Goal: Information Seeking & Learning: Learn about a topic

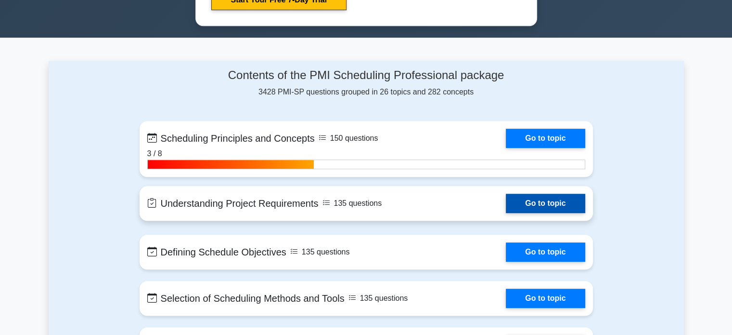
click at [530, 197] on link "Go to topic" at bounding box center [545, 203] width 79 height 19
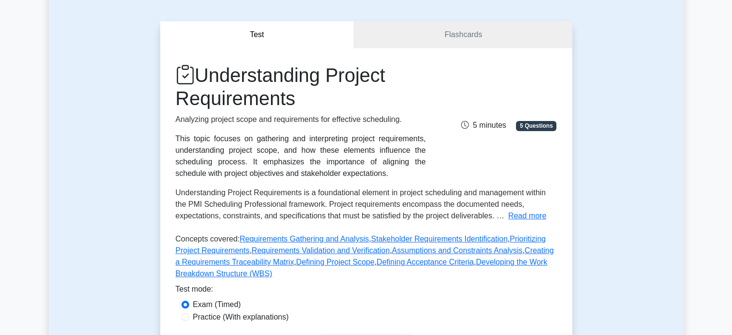
scroll to position [144, 0]
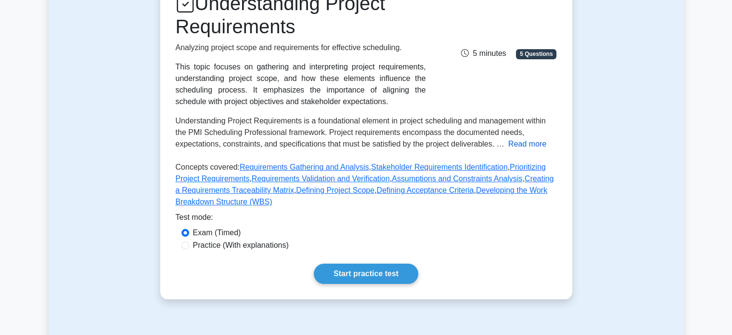
click at [521, 143] on button "Read more" at bounding box center [527, 144] width 38 height 12
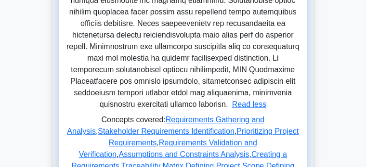
scroll to position [532, 0]
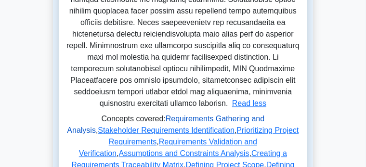
click at [143, 115] on link "Requirements Gathering and Analysis" at bounding box center [165, 125] width 197 height 20
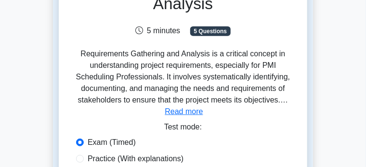
scroll to position [120, 0]
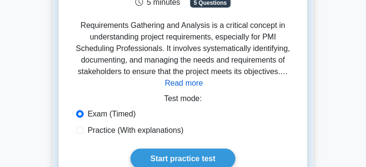
click at [203, 89] on button "Read more" at bounding box center [184, 84] width 38 height 12
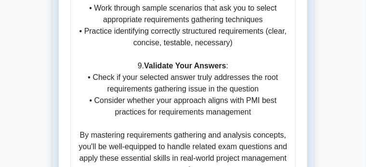
scroll to position [1998, 0]
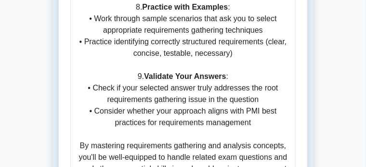
radio input "true"
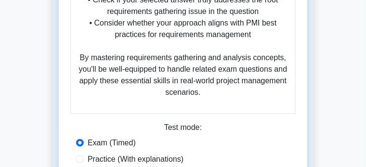
scroll to position [2094, 0]
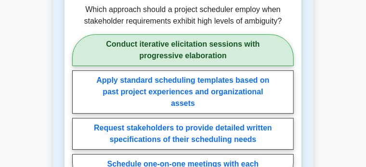
scroll to position [2480, 0]
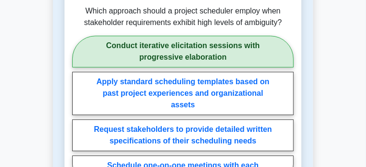
radio input "true"
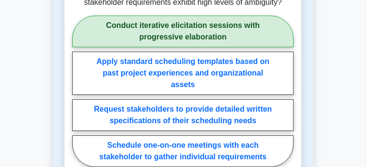
scroll to position [2552, 0]
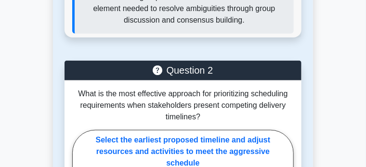
scroll to position [2937, 0]
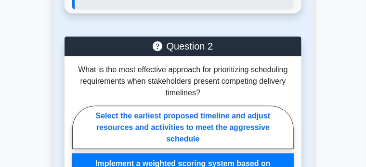
radio input "true"
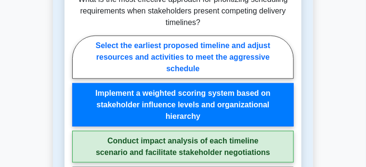
scroll to position [3009, 0]
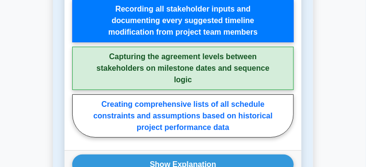
scroll to position [3635, 0]
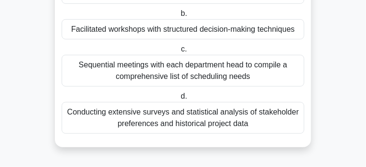
scroll to position [96, 0]
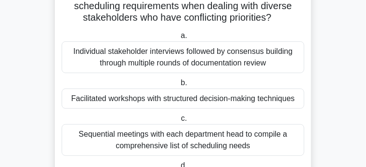
click at [169, 103] on div "Facilitated workshops with structured decision-making techniques" at bounding box center [183, 99] width 243 height 20
click at [179, 86] on input "b. Facilitated workshops with structured decision-making techniques" at bounding box center [179, 83] width 0 height 6
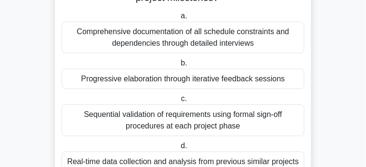
scroll to position [120, 0]
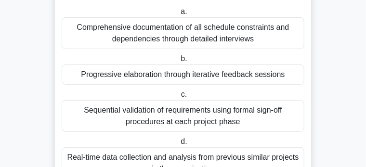
click at [149, 110] on div "Sequential validation of requirements using formal sign-off procedures at each …" at bounding box center [183, 116] width 243 height 32
click at [179, 98] on input "c. Sequential validation of requirements using formal sign-off procedures at ea…" at bounding box center [179, 94] width 0 height 6
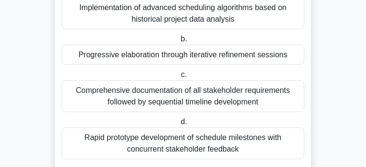
scroll to position [169, 0]
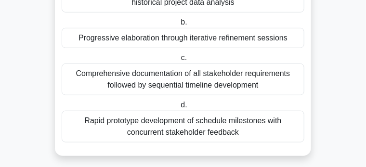
click at [147, 115] on div "Rapid prototype development of schedule milestones with concurrent stakeholder …" at bounding box center [183, 127] width 243 height 32
click at [179, 108] on input "d. Rapid prototype development of schedule milestones with concurrent stakehold…" at bounding box center [179, 105] width 0 height 6
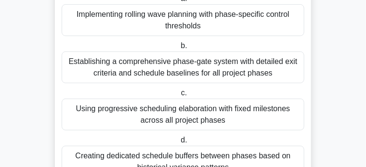
scroll to position [96, 0]
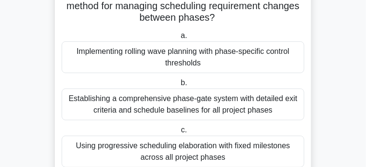
click at [161, 46] on div "Implementing rolling wave planning with phase-specific control thresholds" at bounding box center [183, 57] width 243 height 32
click at [179, 39] on input "a. Implementing rolling wave planning with phase-specific control thresholds" at bounding box center [179, 36] width 0 height 6
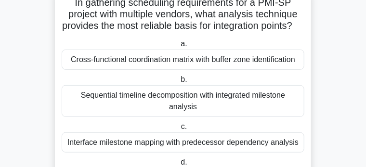
scroll to position [120, 0]
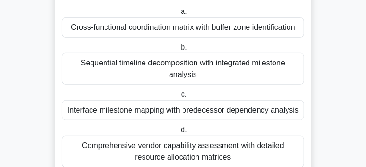
click at [148, 141] on div "Comprehensive vendor capability assessment with detailed resource allocation ma…" at bounding box center [183, 152] width 243 height 32
click at [179, 133] on input "d. Comprehensive vendor capability assessment with detailed resource allocation…" at bounding box center [179, 130] width 0 height 6
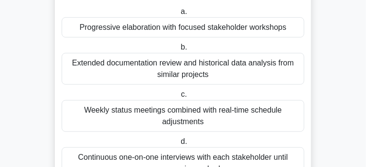
click at [157, 147] on div "Continuous one-on-one interviews with each stakeholder until consensus is reach…" at bounding box center [183, 163] width 243 height 32
click at [179, 139] on input "d. Continuous one-on-one interviews with each stakeholder until consensus is re…" at bounding box center [179, 142] width 0 height 6
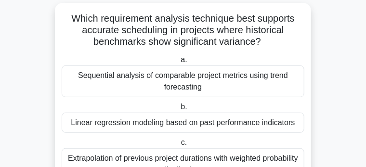
scroll to position [96, 0]
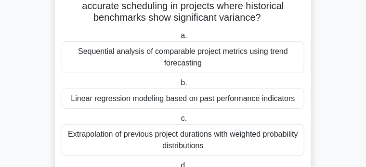
click at [157, 130] on div "Extrapolation of previous project durations with weighted probability distribut…" at bounding box center [183, 140] width 243 height 32
click at [179, 122] on input "c. Extrapolation of previous project durations with weighted probability distri…" at bounding box center [179, 119] width 0 height 6
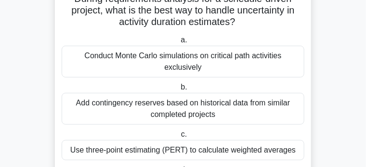
scroll to position [48, 0]
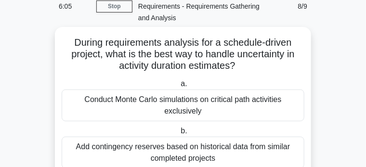
click at [155, 92] on div "Conduct Monte Carlo simulations on critical path activities exclusively" at bounding box center [183, 106] width 243 height 32
click at [179, 87] on input "a. Conduct Monte Carlo simulations on critical path activities exclusively" at bounding box center [179, 84] width 0 height 6
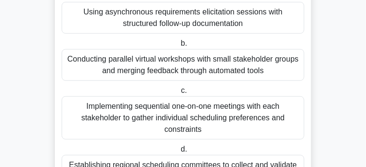
scroll to position [144, 0]
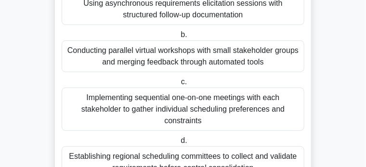
click at [159, 115] on div "Implementing sequential one-on-one meetings with each stakeholder to gather ind…" at bounding box center [183, 109] width 243 height 43
click at [179, 85] on input "c. Implementing sequential one-on-one meetings with each stakeholder to gather …" at bounding box center [179, 82] width 0 height 6
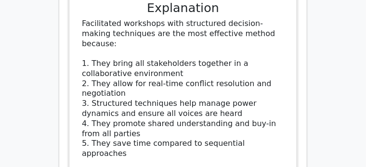
scroll to position [1300, 0]
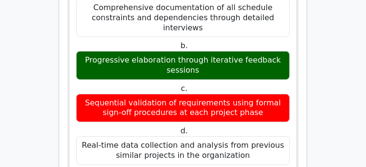
scroll to position [1854, 0]
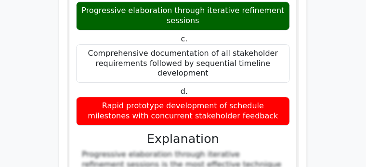
scroll to position [2672, 0]
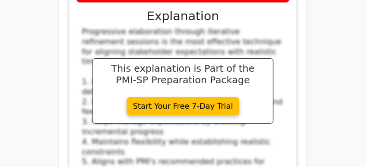
scroll to position [2648, 0]
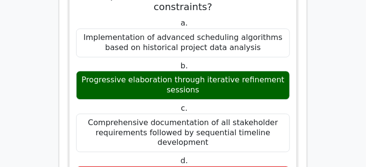
scroll to position [2504, 0]
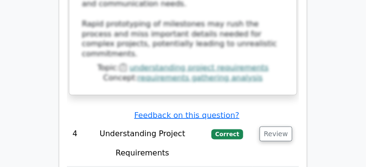
scroll to position [3033, 0]
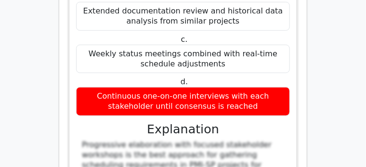
scroll to position [3900, 0]
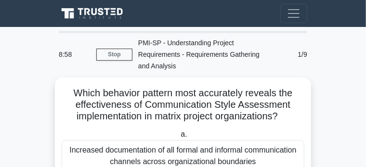
click at [59, 16] on icon at bounding box center [93, 14] width 69 height 14
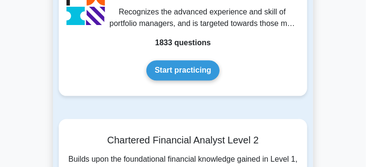
scroll to position [2383, 0]
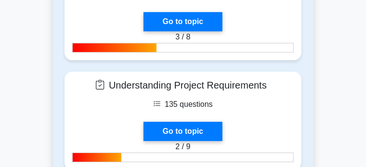
scroll to position [770, 0]
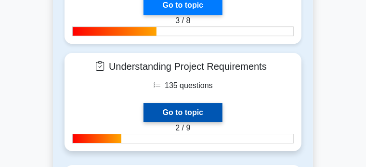
click at [222, 103] on link "Go to topic" at bounding box center [182, 112] width 79 height 19
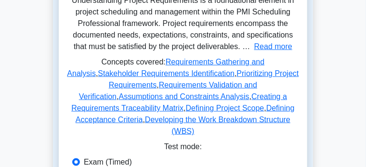
scroll to position [313, 0]
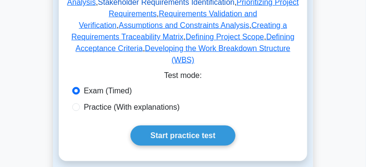
click at [234, 6] on link "Stakeholder Requirements Identification" at bounding box center [166, 2] width 137 height 8
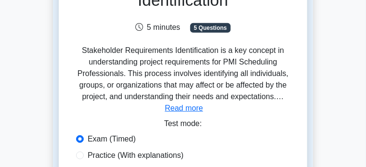
scroll to position [96, 0]
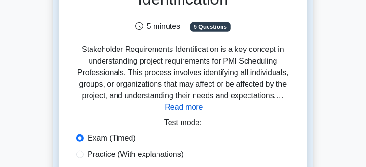
click at [203, 113] on button "Read more" at bounding box center [184, 108] width 38 height 12
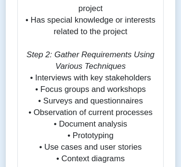
scroll to position [1565, 0]
